Goal: Information Seeking & Learning: Learn about a topic

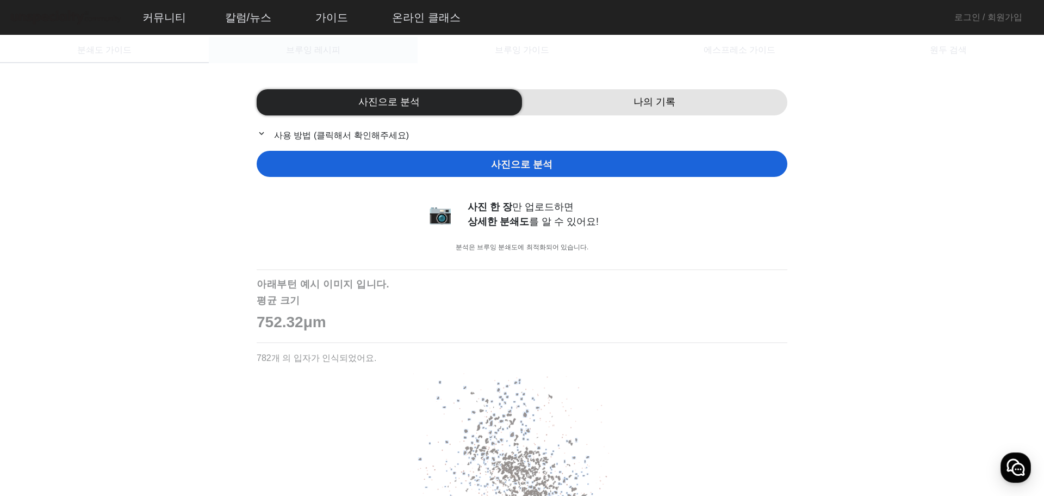
click at [333, 52] on span "브루잉 레시피" at bounding box center [313, 50] width 54 height 9
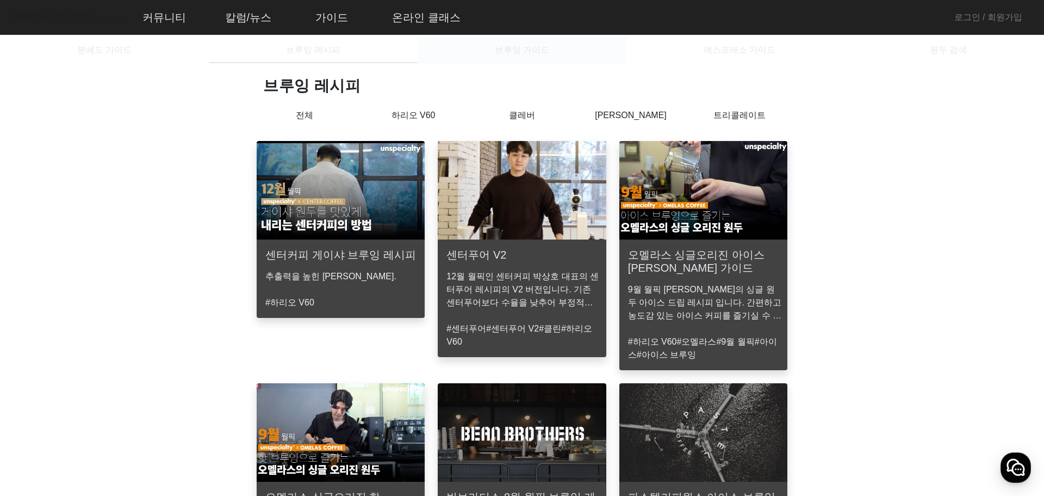
click at [504, 49] on span "브루잉 가이드" at bounding box center [522, 50] width 54 height 9
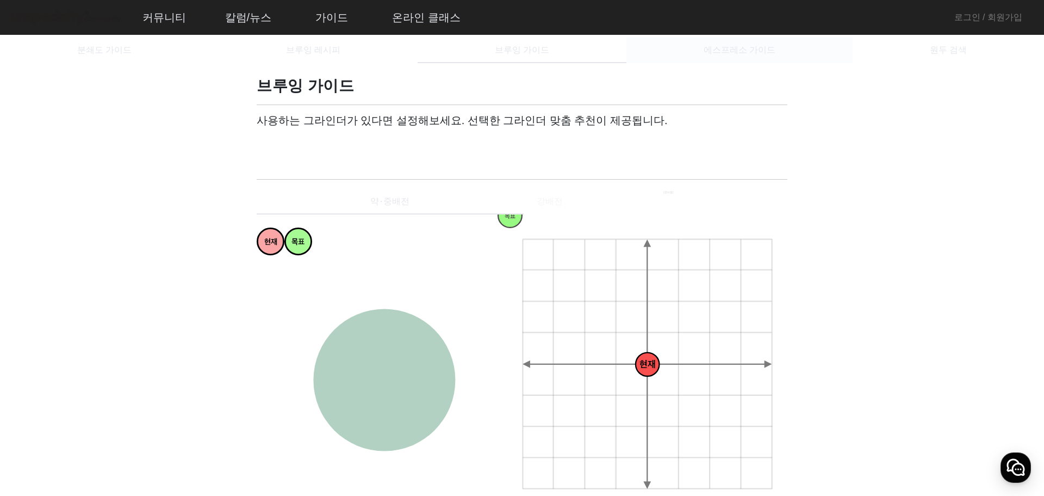
click at [725, 43] on span "에스프레소 가이드" at bounding box center [740, 50] width 72 height 26
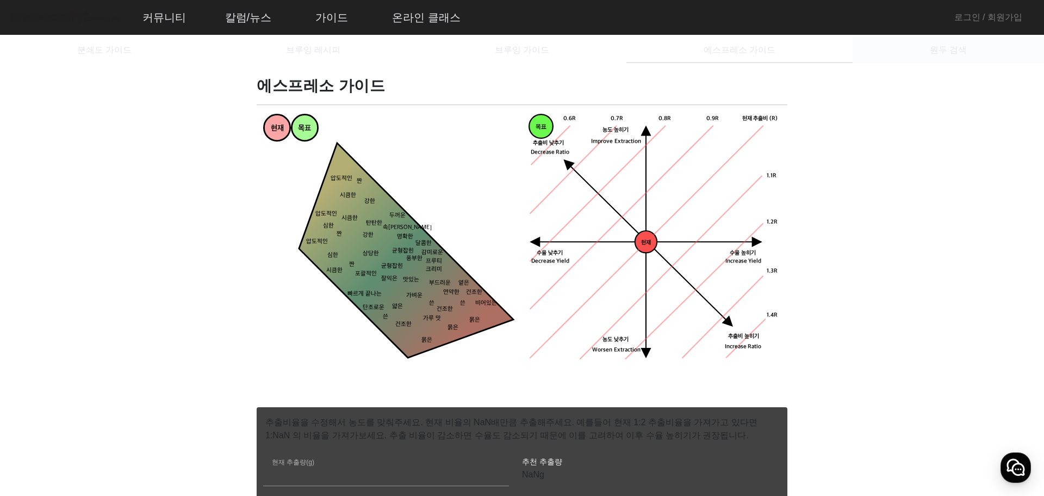
click at [874, 51] on div "원두 검색" at bounding box center [948, 50] width 191 height 26
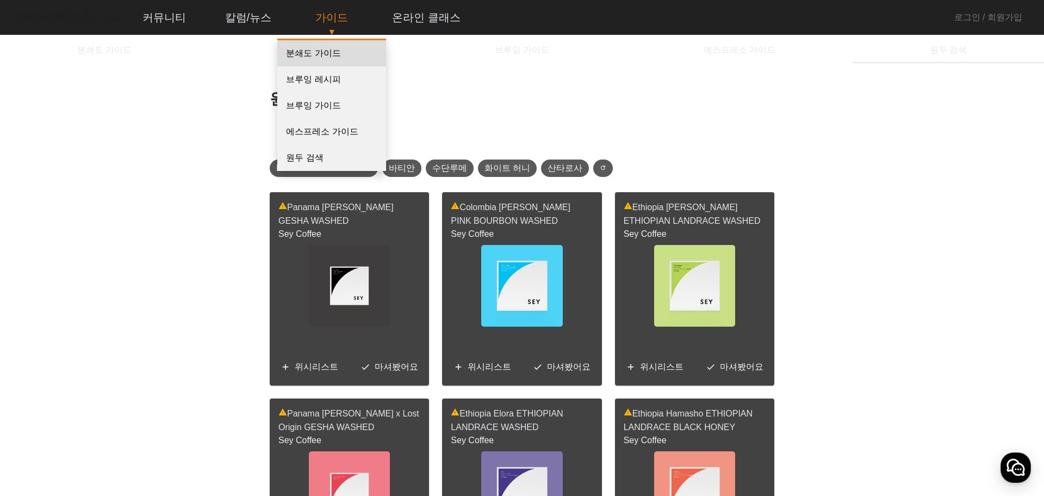
click at [323, 54] on link "분쇄도 가이드" at bounding box center [331, 53] width 109 height 26
click at [325, 54] on link "분쇄도 가이드" at bounding box center [331, 53] width 109 height 26
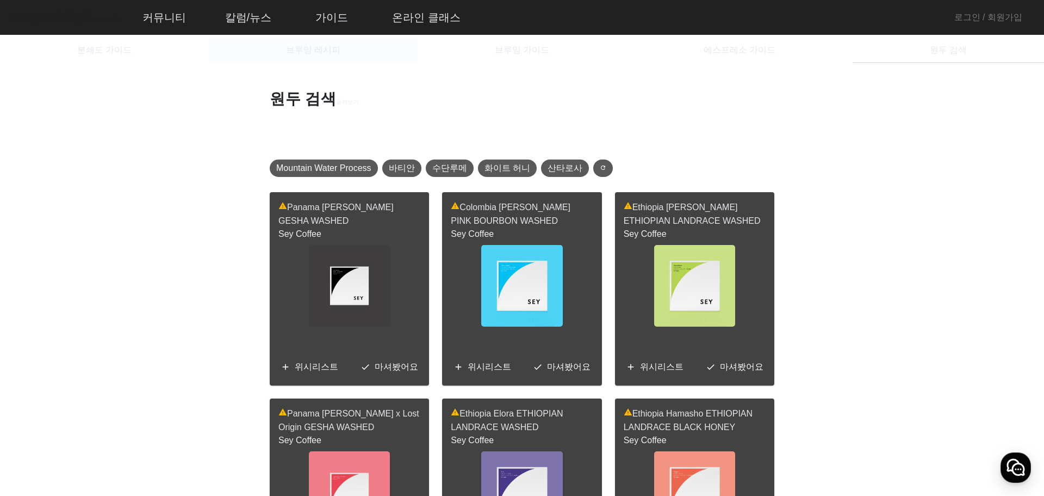
click at [296, 52] on span "브루잉 레시피" at bounding box center [313, 50] width 54 height 9
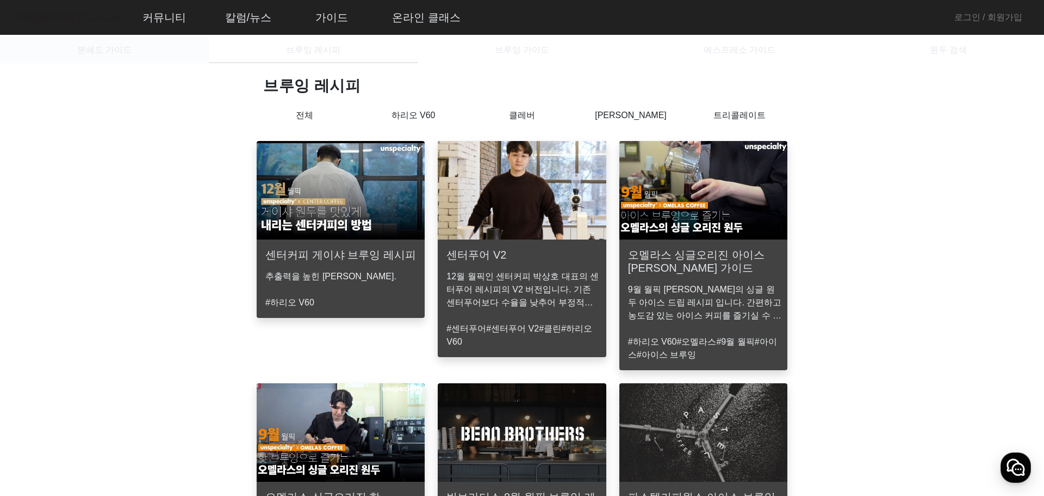
click at [189, 52] on div "분쇄도 가이드" at bounding box center [104, 50] width 209 height 26
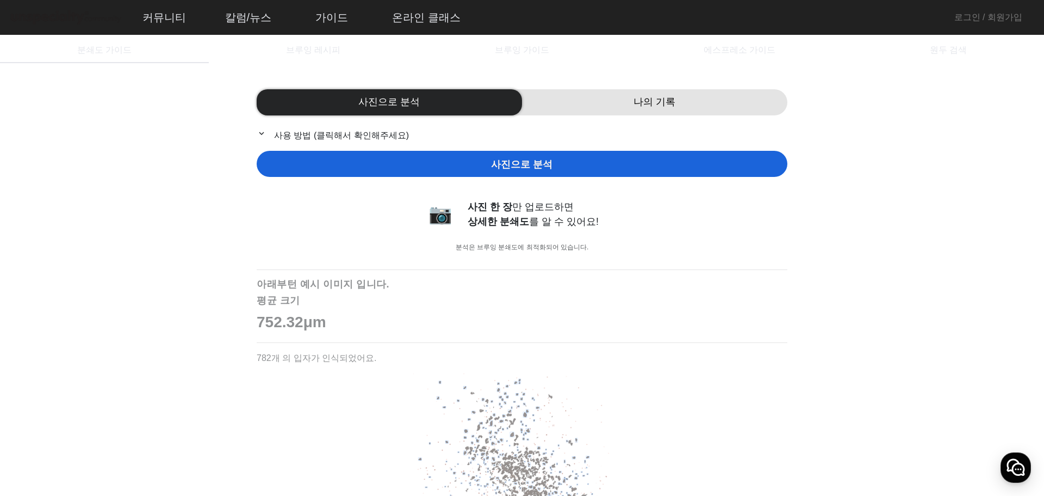
click at [544, 102] on div "나의 기록" at bounding box center [654, 102] width 265 height 26
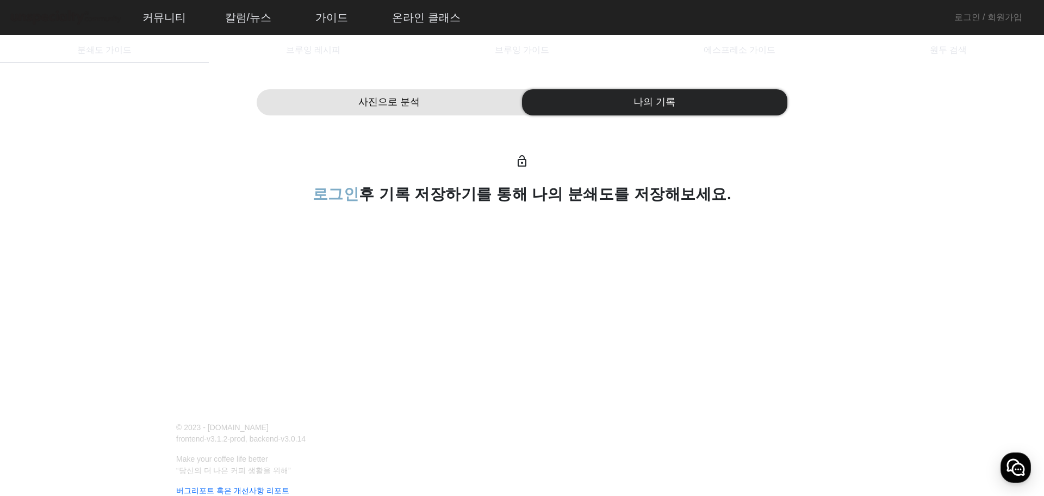
click at [490, 106] on div "사진으로 분석" at bounding box center [389, 102] width 265 height 26
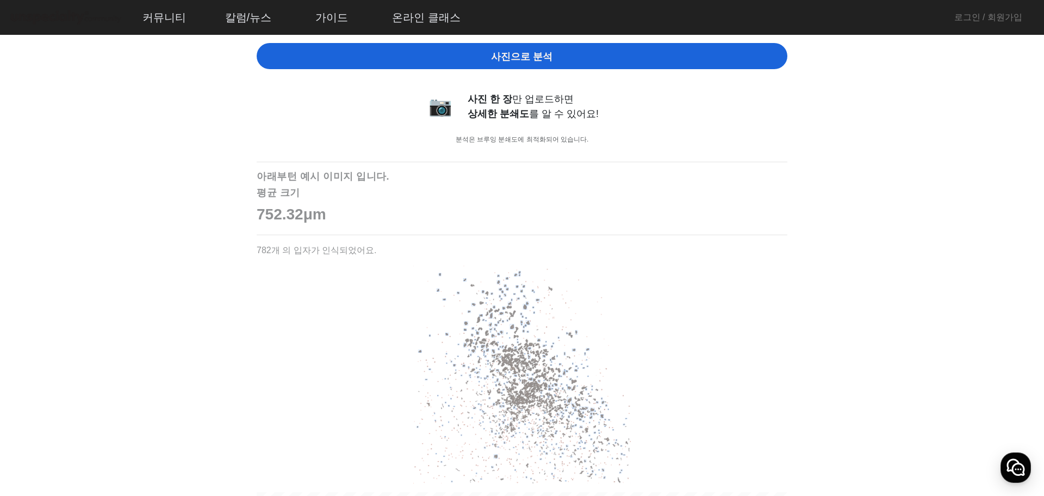
scroll to position [109, 0]
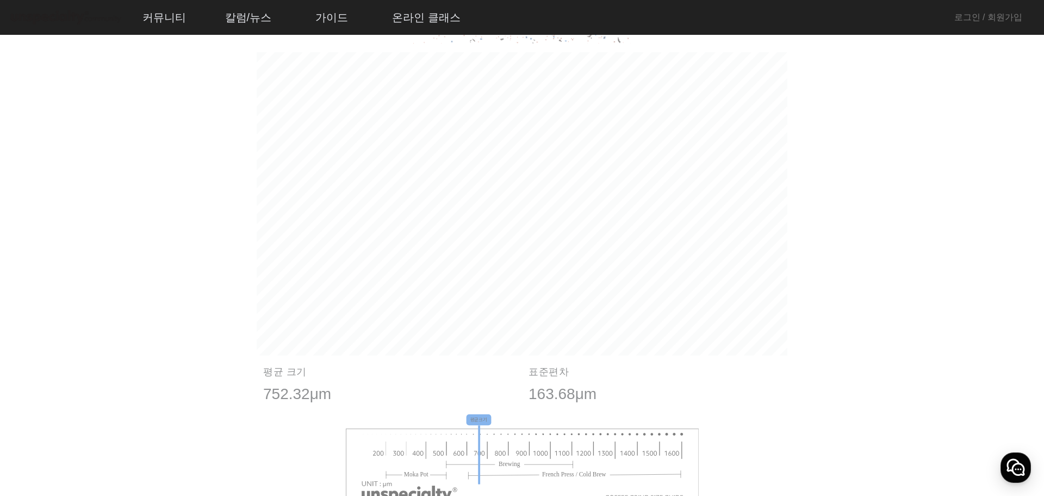
scroll to position [544, 0]
